Goal: Task Accomplishment & Management: Manage account settings

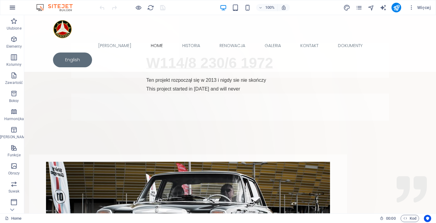
click at [15, 12] on button "button" at bounding box center [12, 7] width 15 height 15
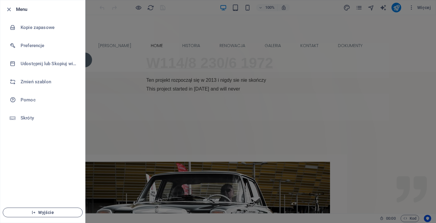
click at [39, 215] on span "Wyjście" at bounding box center [43, 212] width 70 height 5
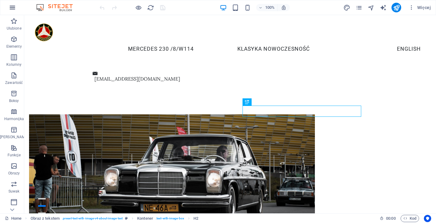
click at [13, 6] on icon "button" at bounding box center [12, 7] width 7 height 7
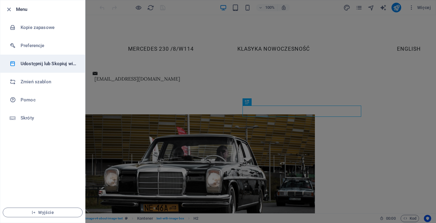
click at [40, 64] on h6 "Udostępnij lub Skopiuj witrynę" at bounding box center [49, 63] width 56 height 7
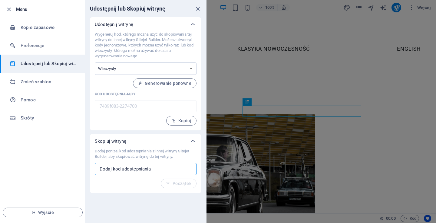
click at [162, 168] on input "text" at bounding box center [146, 169] width 102 height 12
click at [183, 122] on span "Kopiuj" at bounding box center [181, 121] width 20 height 5
click at [36, 213] on icon "button" at bounding box center [33, 213] width 4 height 4
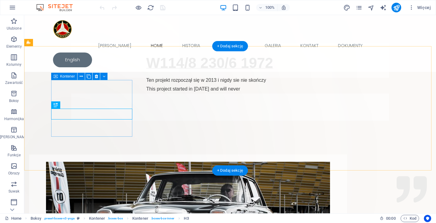
scroll to position [545, 0]
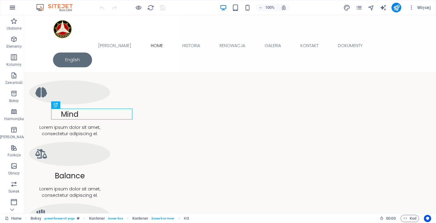
click at [9, 4] on icon "button" at bounding box center [12, 7] width 7 height 7
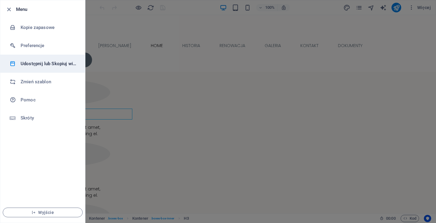
click at [45, 63] on h6 "Udostępnij lub Skopiuj witrynę" at bounding box center [49, 63] width 56 height 7
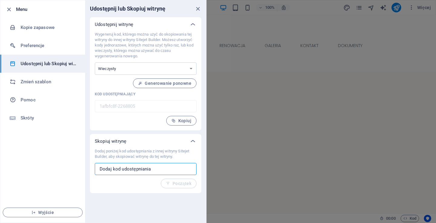
click at [125, 171] on input "text" at bounding box center [146, 169] width 102 height 12
paste input "7409f083-2274700"
type input "7409f083-2274700"
click at [180, 186] on span "Początek" at bounding box center [178, 183] width 25 height 5
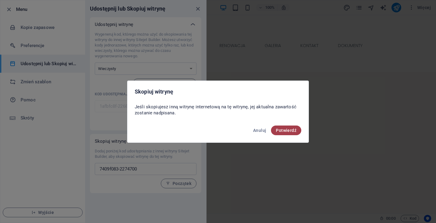
click at [292, 127] on button "Potwierdź" at bounding box center [286, 131] width 30 height 10
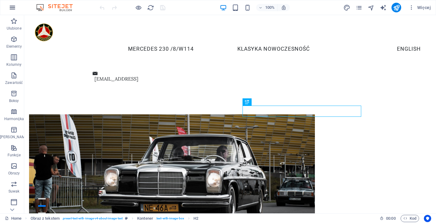
click at [11, 7] on icon "button" at bounding box center [12, 7] width 7 height 7
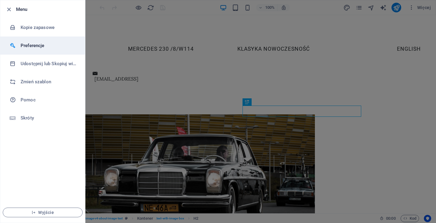
click at [24, 45] on h6 "Preferencje" at bounding box center [49, 45] width 56 height 7
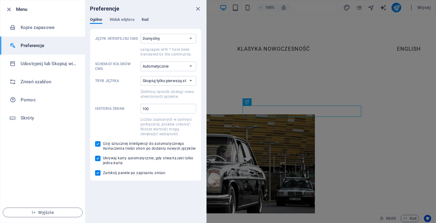
click at [144, 20] on span "Kod" at bounding box center [145, 20] width 7 height 8
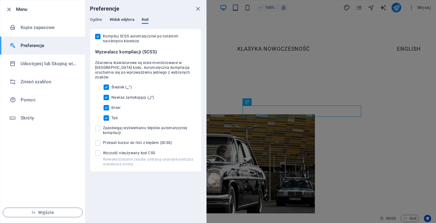
click at [127, 21] on span "Widok edytora" at bounding box center [121, 20] width 25 height 8
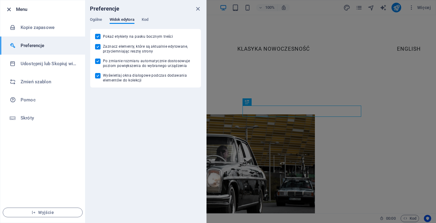
click at [6, 9] on icon "button" at bounding box center [8, 9] width 7 height 7
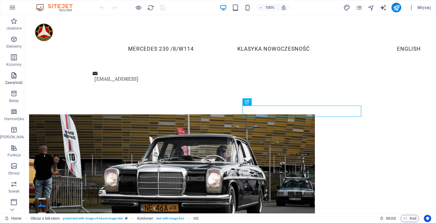
click at [11, 74] on icon "button" at bounding box center [13, 75] width 7 height 7
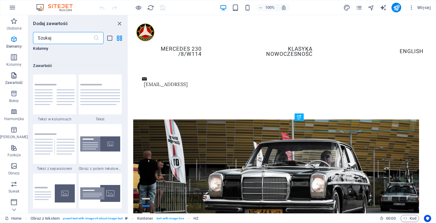
scroll to position [1058, 0]
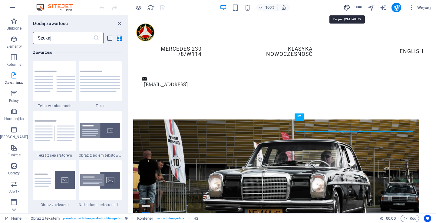
click at [346, 8] on icon "design" at bounding box center [346, 7] width 7 height 7
select select "px"
select select "200"
select select "px"
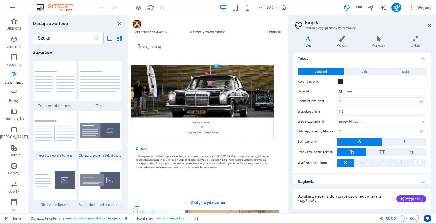
scroll to position [0, 0]
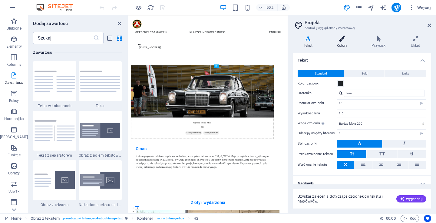
click at [342, 41] on icon at bounding box center [341, 39] width 33 height 6
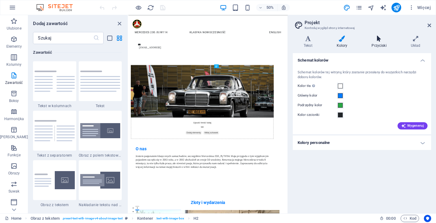
click at [377, 43] on h4 "Przyciski" at bounding box center [379, 42] width 39 height 13
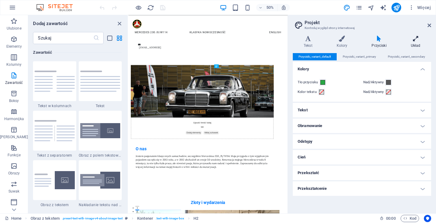
click at [413, 39] on icon at bounding box center [415, 39] width 31 height 6
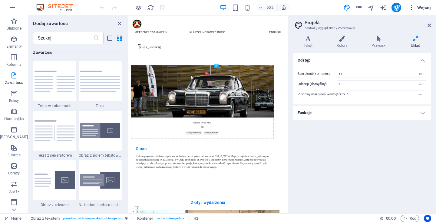
click at [412, 8] on icon "button" at bounding box center [411, 8] width 6 height 6
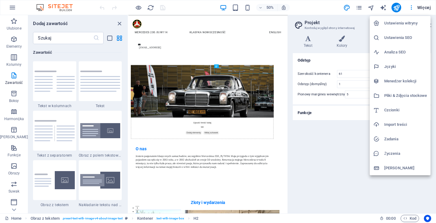
click at [410, 23] on h6 "Ustawienia witryny" at bounding box center [405, 23] width 43 height 7
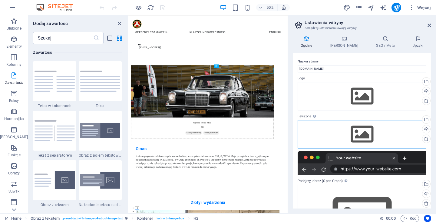
click at [370, 136] on div "Przeciągnij pliki tutaj, kliknij, aby wybrać pliki lub wybierz pliki z Plików l…" at bounding box center [361, 134] width 129 height 28
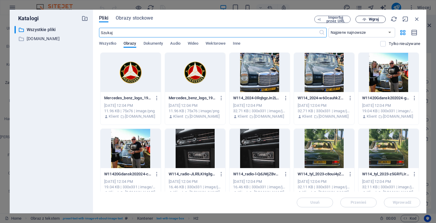
click at [376, 19] on span "Wgraj" at bounding box center [373, 20] width 10 height 4
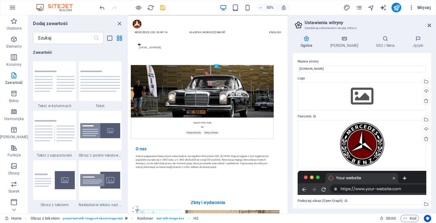
click at [423, 7] on span "Więcej" at bounding box center [419, 8] width 22 height 6
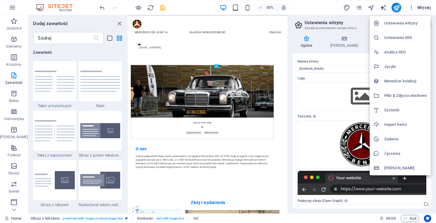
click at [312, 8] on div at bounding box center [218, 111] width 436 height 223
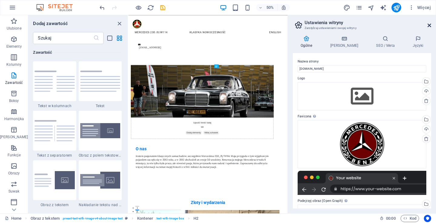
click at [428, 24] on icon at bounding box center [429, 25] width 4 height 5
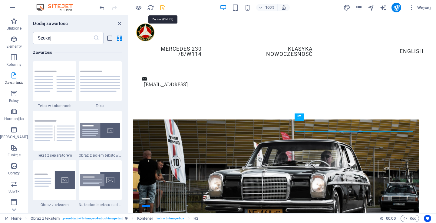
click at [163, 7] on icon "save" at bounding box center [162, 7] width 7 height 7
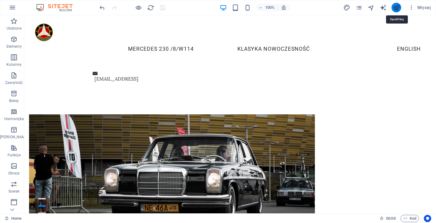
click at [394, 7] on icon "publish" at bounding box center [396, 7] width 7 height 7
